Goal: Task Accomplishment & Management: Use online tool/utility

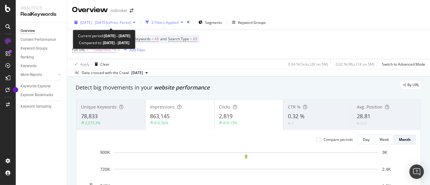
click at [107, 20] on span "[DATE] - [DATE]" at bounding box center [93, 22] width 27 height 5
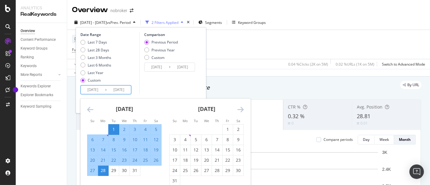
click at [90, 88] on input "[DATE]" at bounding box center [93, 90] width 24 height 8
click at [242, 106] on icon "Move forward to switch to the next month." at bounding box center [240, 109] width 6 height 7
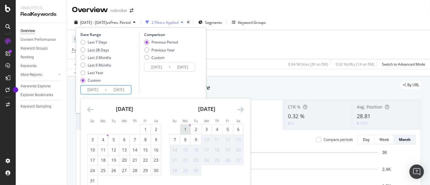
click at [186, 128] on div "1" at bounding box center [185, 129] width 10 height 6
type input "[DATE]"
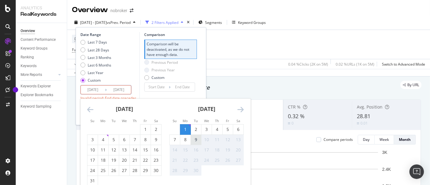
click at [192, 137] on div "9" at bounding box center [196, 140] width 10 height 6
type input "[DATE]"
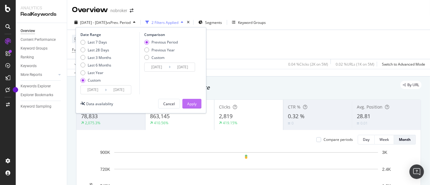
click at [190, 105] on div "Apply" at bounding box center [191, 103] width 9 height 5
